Goal: Communication & Community: Answer question/provide support

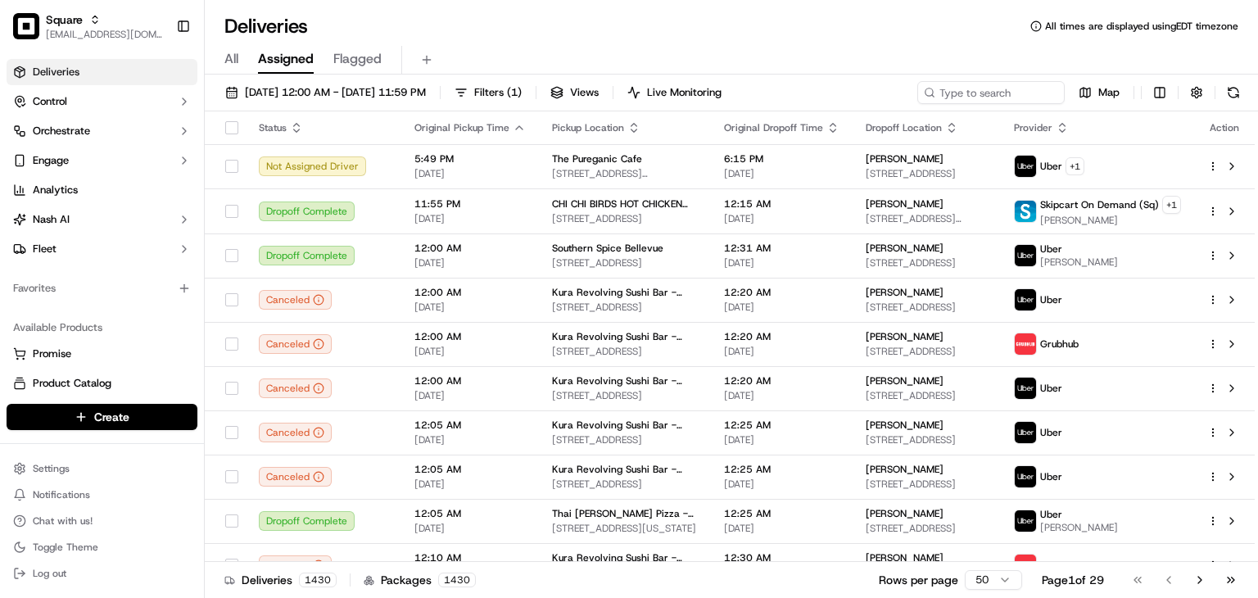
click at [587, 37] on div "Deliveries All times are displayed using EDT timezone" at bounding box center [731, 26] width 1053 height 26
click at [984, 91] on input at bounding box center [966, 92] width 197 height 23
click at [984, 93] on input at bounding box center [966, 92] width 197 height 23
click at [980, 86] on input "7" at bounding box center [966, 92] width 197 height 23
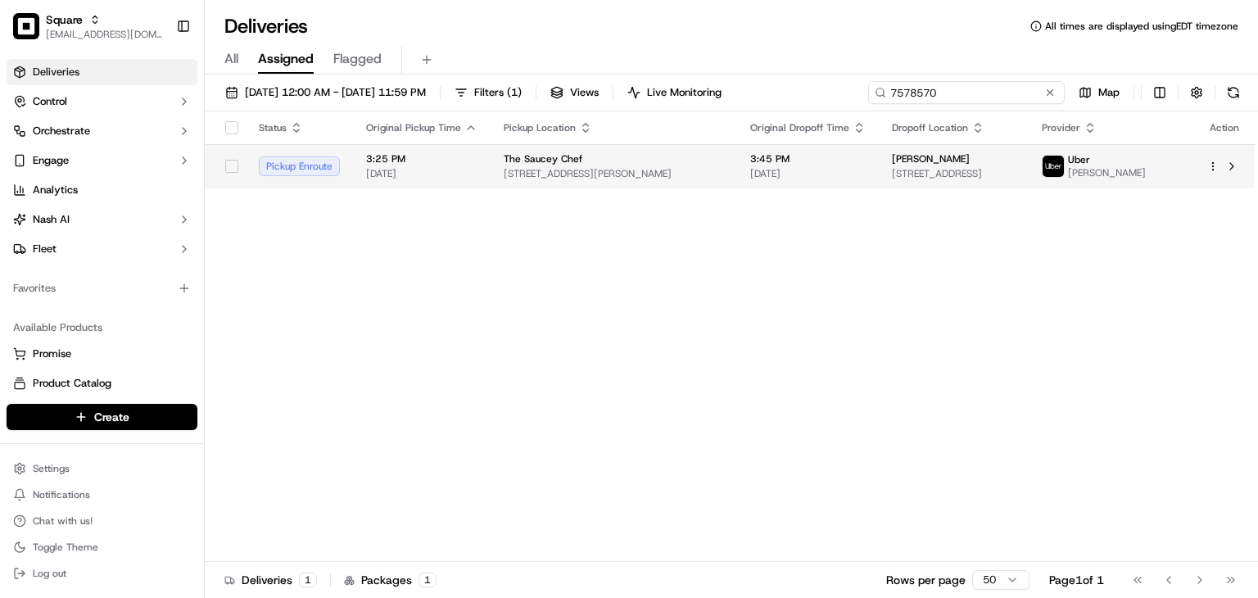
type input "7578570"
click at [678, 147] on td "The Saucey Chef [STREET_ADDRESS][PERSON_NAME]" at bounding box center [614, 166] width 247 height 44
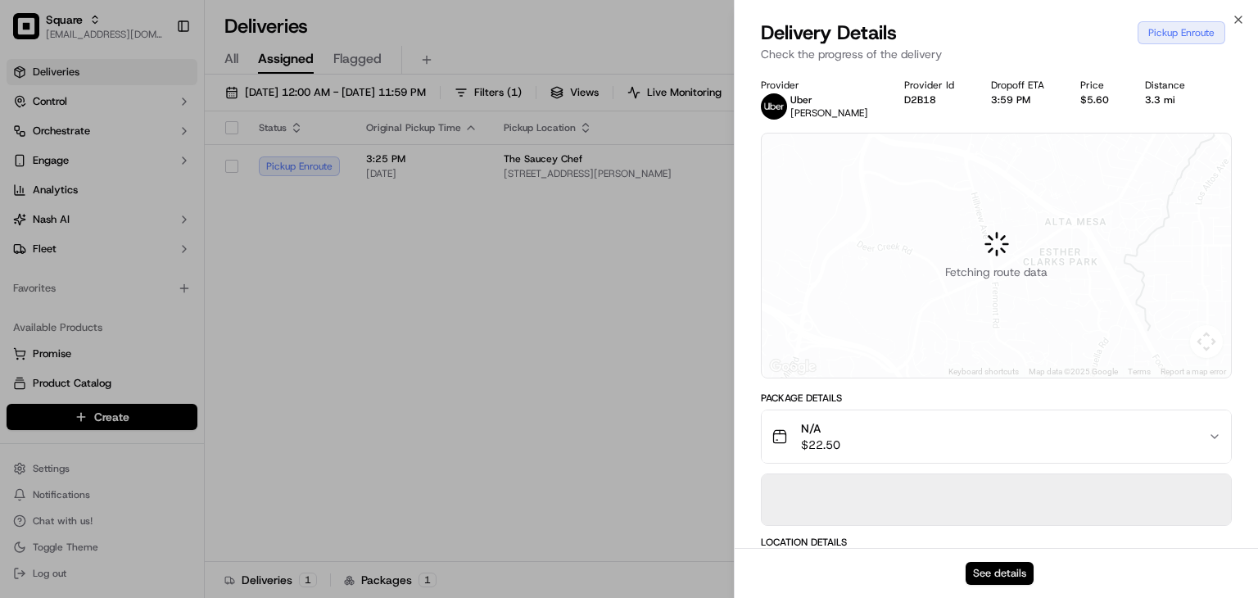
click at [1011, 578] on button "See details" at bounding box center [1000, 573] width 68 height 23
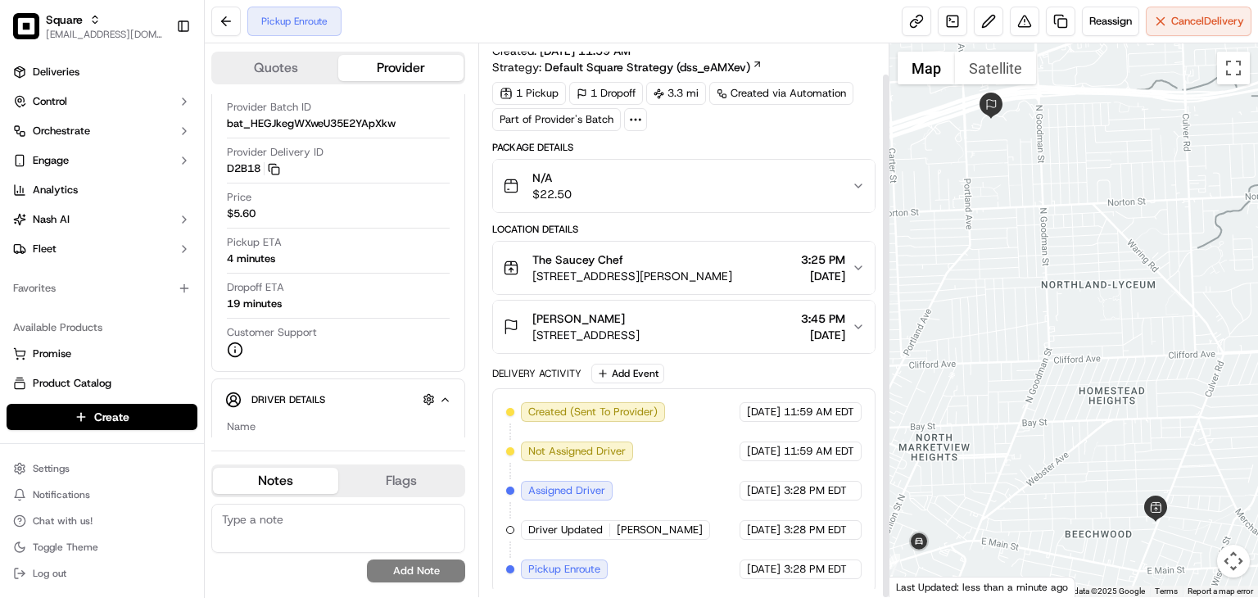
scroll to position [29, 0]
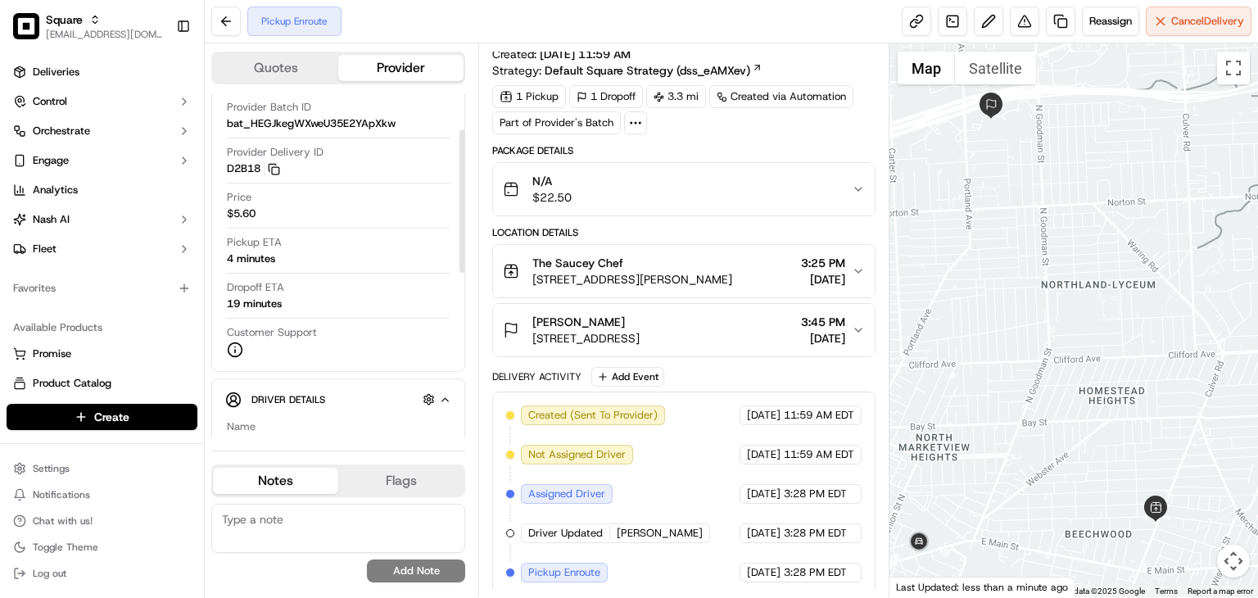
drag, startPoint x: 260, startPoint y: 255, endPoint x: 525, endPoint y: 24, distance: 351.2
click at [525, 24] on div "Pickup Enroute Reassign Cancel Delivery" at bounding box center [731, 21] width 1053 height 43
click at [324, 539] on textarea at bounding box center [338, 528] width 254 height 49
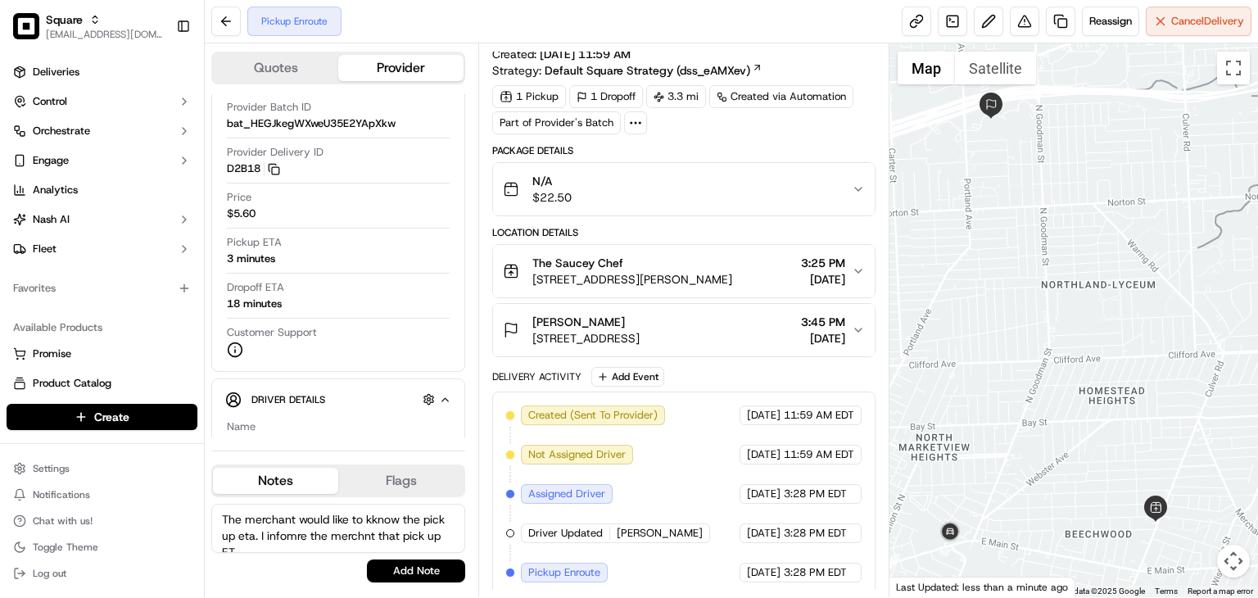
scroll to position [7, 0]
click at [319, 521] on textarea "The merchant would like to kknow the pick up eta. I infomre the merchnt that pi…" at bounding box center [338, 528] width 254 height 49
type textarea "The merchant would like to kknow the pick up eta. I infomre the merchnt that pi…"
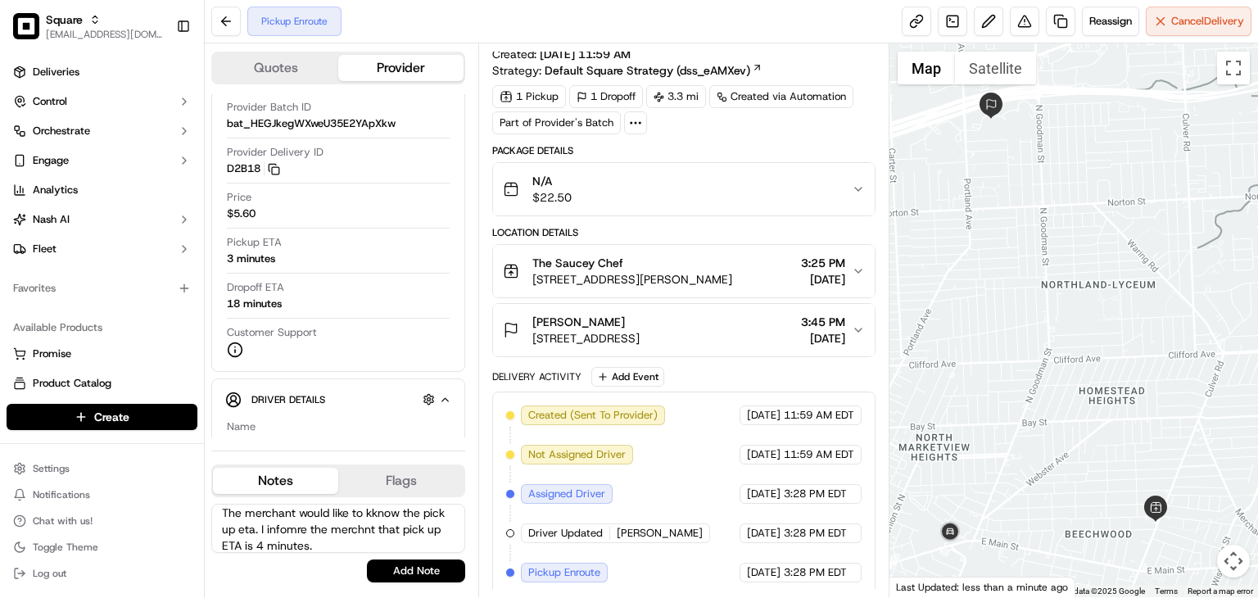
click at [341, 521] on textarea "The merchant would like to kknow the pick up eta. I infomre the merchnt that pi…" at bounding box center [338, 528] width 254 height 49
click at [347, 520] on textarea "The merchant would like to kknow the pick up eta. I infomre the merchnt that pi…" at bounding box center [338, 528] width 254 height 49
click at [339, 505] on textarea "The merchant would like to kknow the pick up eta. I infomre the merchnt that pi…" at bounding box center [338, 528] width 254 height 49
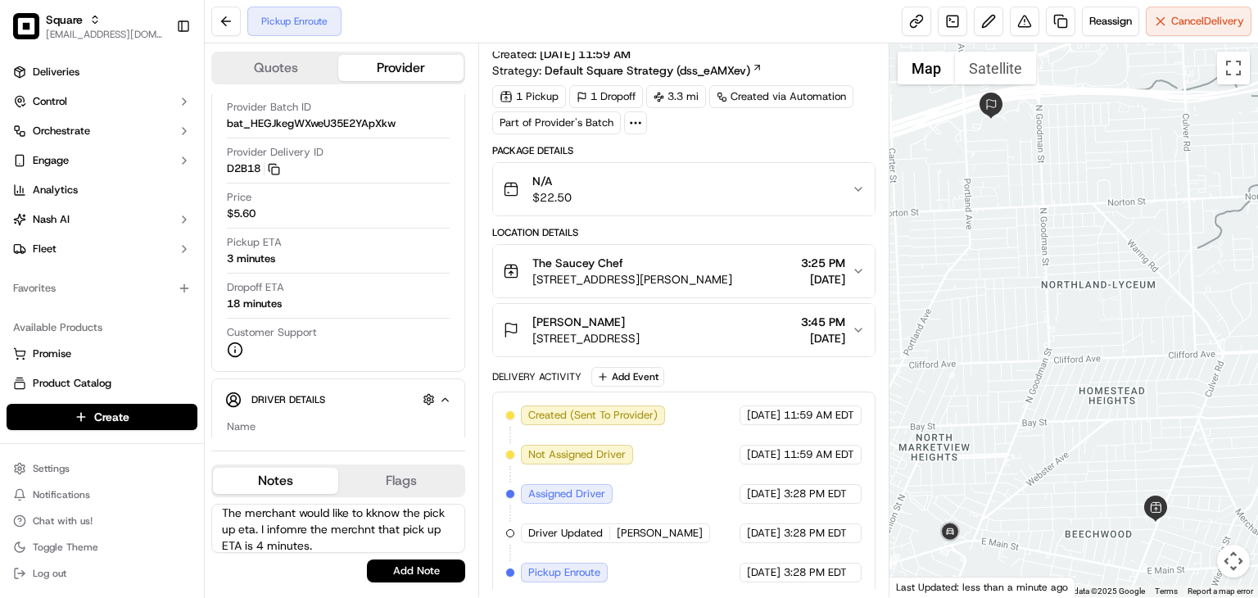
scroll to position [0, 0]
click at [339, 505] on textarea "The merchant would like to kknow the pick up eta. I infomre the merchnt that pi…" at bounding box center [338, 528] width 254 height 49
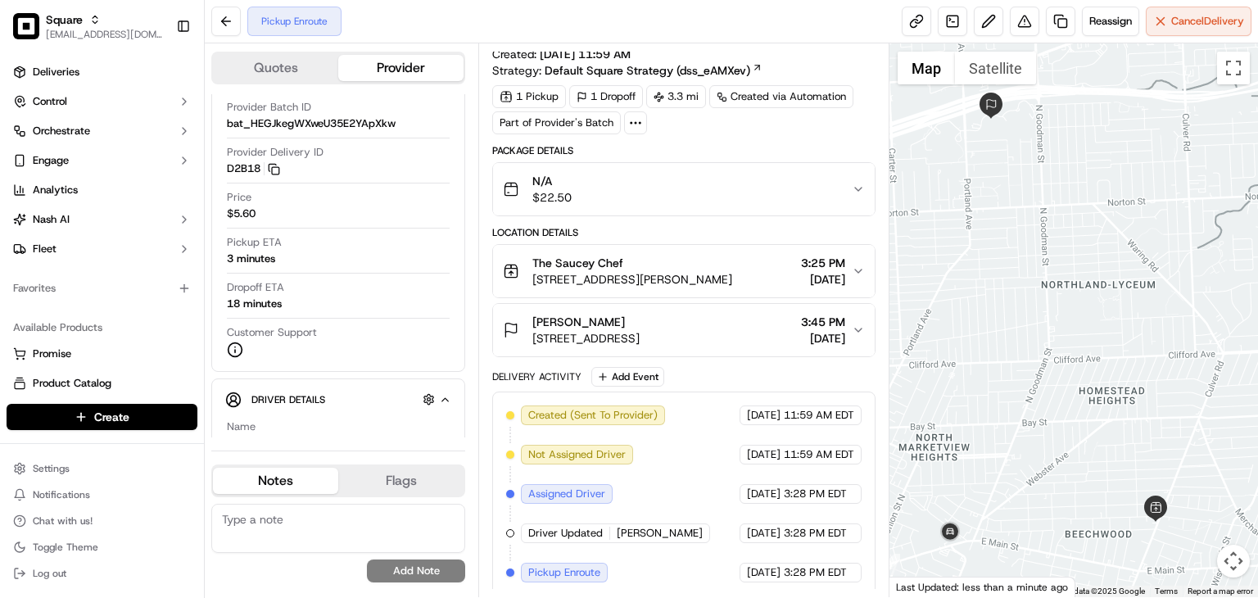
paste textarea "The merchant asked for the pickup ETA. I informed them that the driver is expec…"
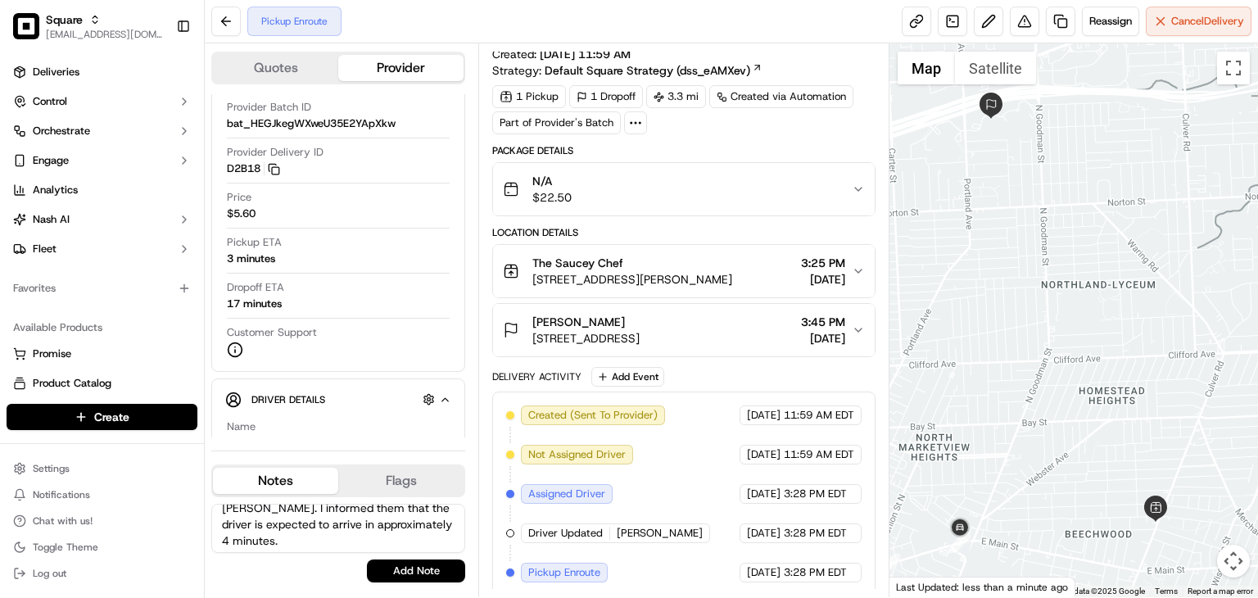
scroll to position [30, 0]
type textarea "The merchant asked for the pickup ETA. I informed them that the driver is expec…"
click at [421, 566] on button "Add Note" at bounding box center [416, 570] width 98 height 23
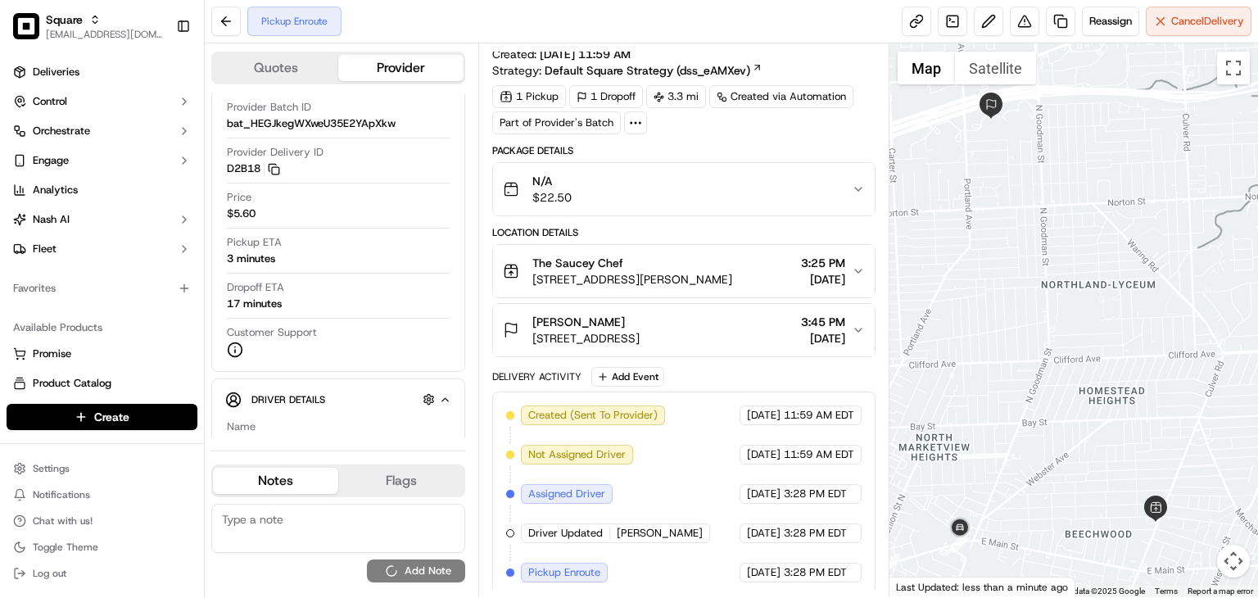
scroll to position [0, 0]
